Goal: Find specific page/section: Find specific page/section

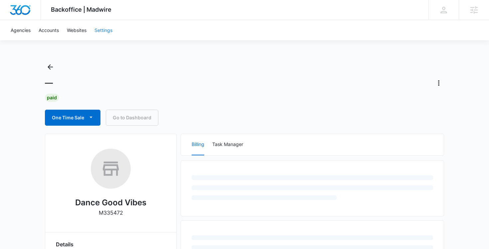
click at [115, 28] on link "Settings" at bounding box center [104, 30] width 26 height 20
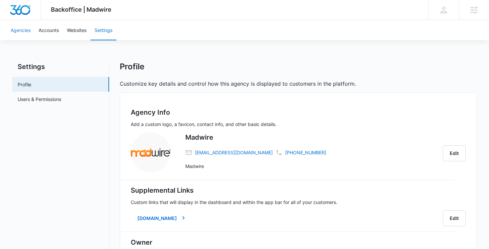
click at [28, 27] on link "Agencies" at bounding box center [21, 30] width 28 height 20
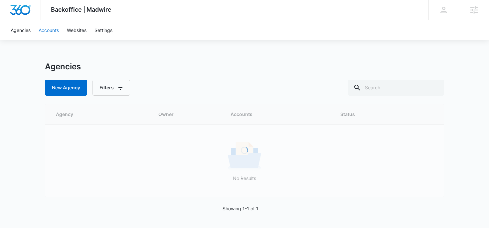
click at [43, 30] on link "Accounts" at bounding box center [49, 30] width 28 height 20
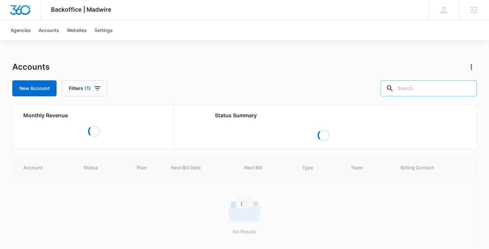
click at [425, 93] on input "text" at bounding box center [429, 88] width 96 height 16
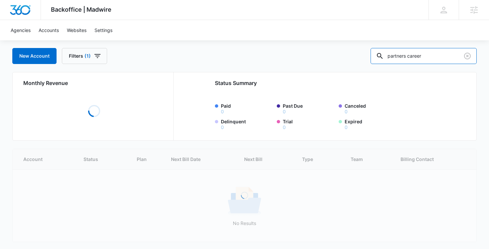
scroll to position [33, 0]
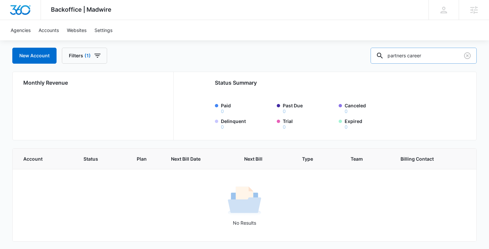
click at [425, 55] on input "partners career" at bounding box center [424, 56] width 106 height 16
type input "the [PERSON_NAME]"
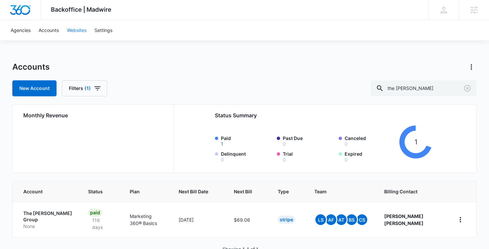
click at [80, 28] on link "Websites" at bounding box center [77, 30] width 28 height 20
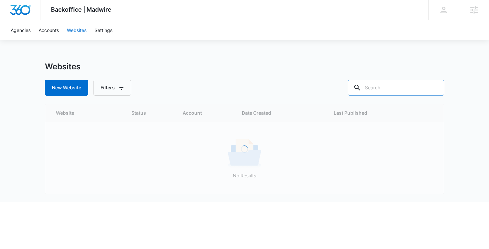
click at [402, 89] on input "text" at bounding box center [396, 88] width 96 height 16
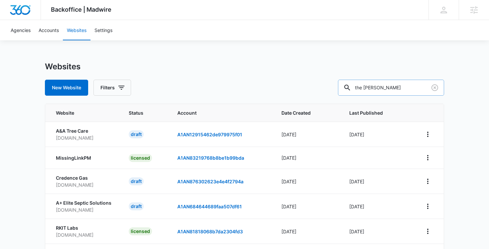
type input "the [PERSON_NAME]"
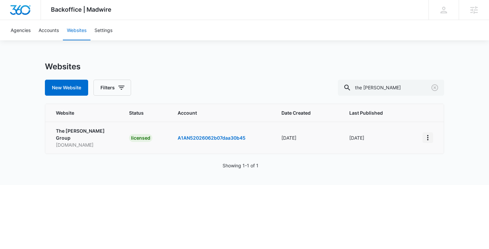
click at [426, 136] on icon "View More" at bounding box center [428, 137] width 8 height 8
click at [431, 163] on link "Edit Website" at bounding box center [444, 163] width 27 height 6
click at [52, 31] on link "Accounts" at bounding box center [49, 30] width 28 height 20
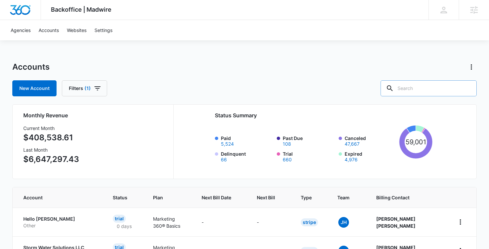
click at [440, 92] on input "text" at bounding box center [429, 88] width 96 height 16
type input "impact kare"
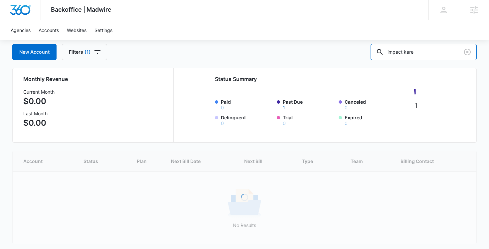
scroll to position [19, 0]
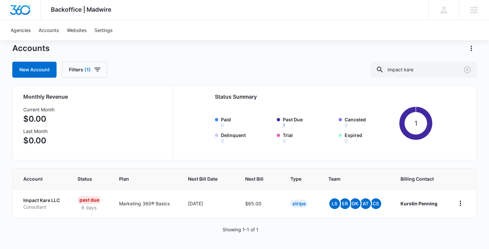
click at [145, 49] on div "Accounts" at bounding box center [244, 48] width 465 height 11
click at [256, 72] on div "New Account Filters (1) impact kare" at bounding box center [244, 70] width 465 height 16
click at [198, 85] on div "Accounts New Account Filters (1) impact kare Monthly Revenue Current Month $0.0…" at bounding box center [244, 146] width 465 height 206
click at [197, 82] on div "Accounts New Account Filters (1) impact kare Monthly Revenue Current Month $0.0…" at bounding box center [244, 146] width 465 height 206
click at [470, 71] on icon "Clear" at bounding box center [468, 70] width 8 height 8
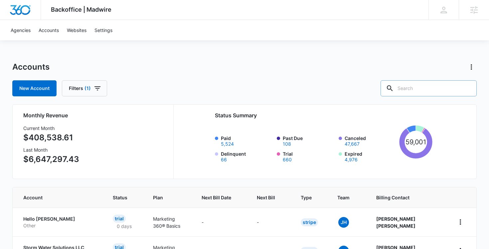
click at [448, 68] on div "Accounts" at bounding box center [244, 67] width 465 height 11
click at [446, 88] on input "text" at bounding box center [429, 88] width 96 height 16
paste input "[DOMAIN_NAME]"
type input "[DOMAIN_NAME]"
paste input "M336233"
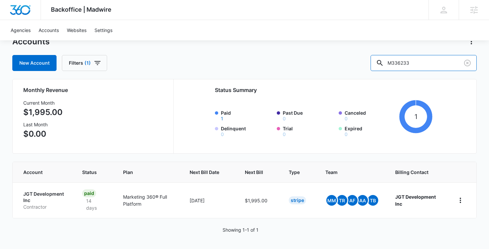
scroll to position [26, 0]
click at [462, 200] on icon "home" at bounding box center [461, 200] width 8 height 8
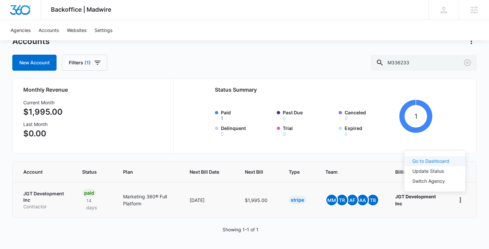
click at [438, 161] on link "Go to Dashboard" at bounding box center [431, 161] width 37 height 6
click at [434, 62] on input "M336233" at bounding box center [424, 63] width 106 height 16
type input "premise hunts"
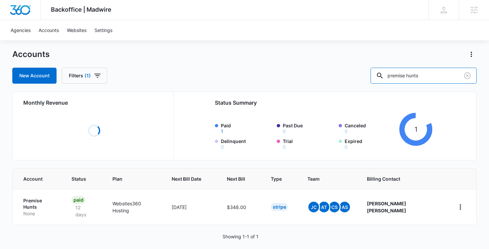
scroll to position [19, 0]
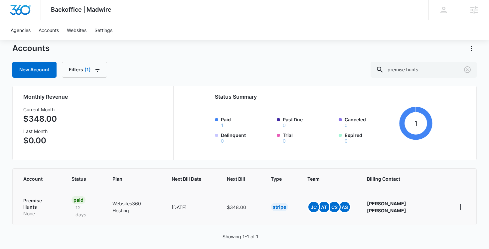
click at [36, 199] on p "Premise Hunts" at bounding box center [39, 203] width 33 height 13
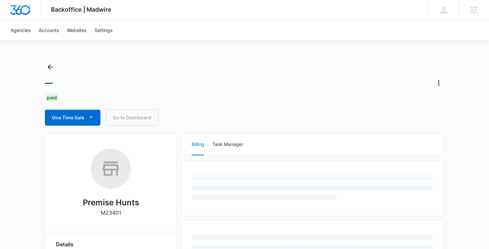
drag, startPoint x: 126, startPoint y: 213, endPoint x: 91, endPoint y: 213, distance: 35.6
click at [91, 213] on div "Premise Hunts M23401" at bounding box center [111, 184] width 110 height 73
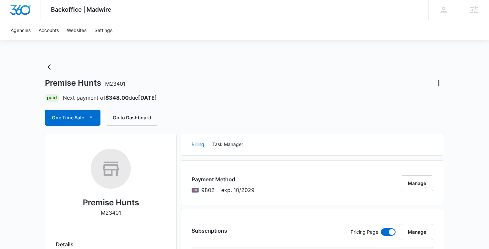
click at [114, 211] on p "M23401" at bounding box center [111, 212] width 20 height 8
copy p "M23401"
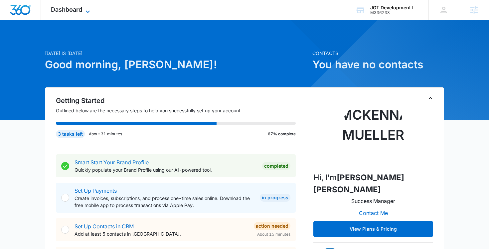
click at [88, 11] on icon at bounding box center [88, 12] width 8 height 8
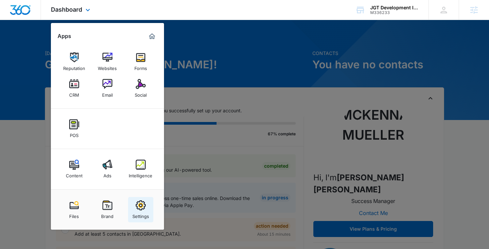
click at [140, 203] on img at bounding box center [141, 205] width 10 height 10
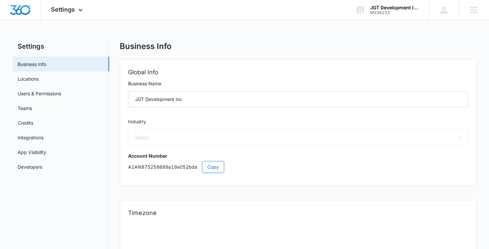
select select "4"
select select "US"
select select "America/Denver"
click at [59, 95] on link "Users & Permissions" at bounding box center [40, 93] width 44 height 7
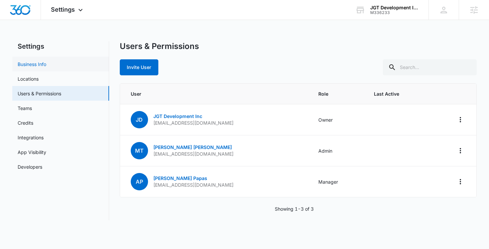
click at [46, 66] on link "Business Info" at bounding box center [32, 64] width 29 height 7
select select "4"
select select "US"
select select "America/Denver"
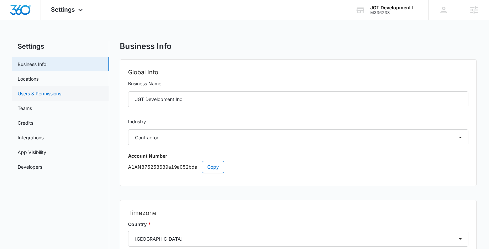
click at [61, 95] on link "Users & Permissions" at bounding box center [40, 93] width 44 height 7
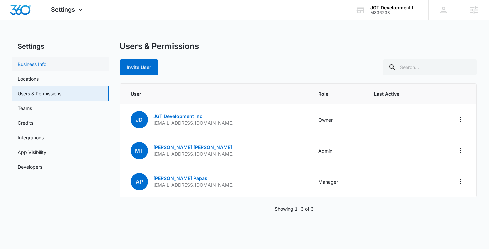
click at [46, 62] on link "Business Info" at bounding box center [32, 64] width 29 height 7
select select "4"
select select "US"
select select "America/Denver"
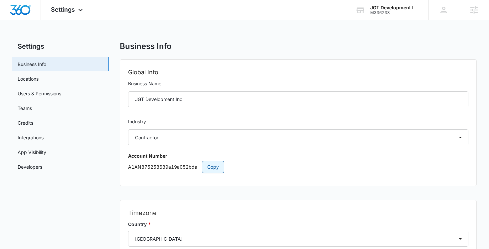
click at [213, 166] on span "Copy" at bounding box center [213, 166] width 12 height 7
click at [385, 20] on div "Settings Apps Reputation Websites Forms CRM Email Social POS Content Ads Intell…" at bounding box center [244, 10] width 489 height 20
click at [384, 13] on div "M336233" at bounding box center [394, 12] width 49 height 5
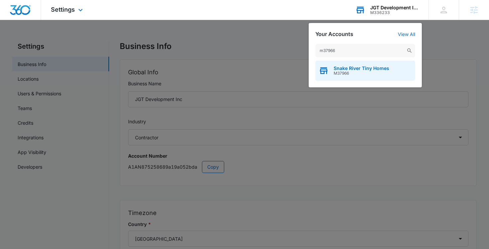
type input "m37966"
click at [364, 67] on span "Snake River Tiny Homes" at bounding box center [362, 68] width 56 height 5
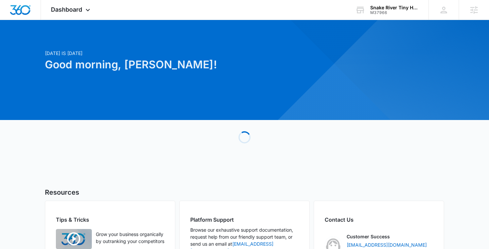
click at [87, 26] on div at bounding box center [244, 70] width 489 height 100
click at [87, 16] on div "Dashboard Apps Reputation Forms CRM Email Social Content Ads Intelligence Files…" at bounding box center [71, 10] width 61 height 20
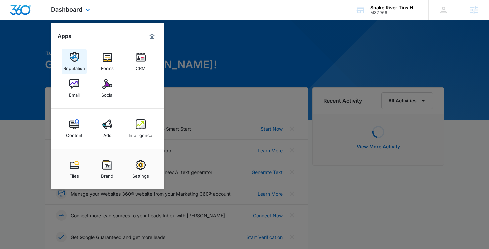
click at [78, 63] on div "Reputation" at bounding box center [74, 66] width 22 height 9
